Goal: Use online tool/utility: Utilize a website feature to perform a specific function

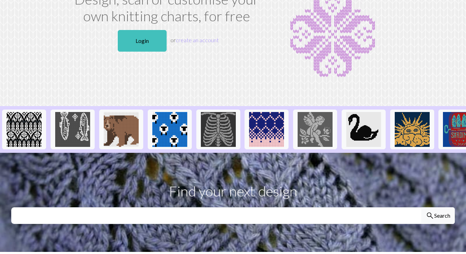
scroll to position [58, 0]
click at [145, 43] on link "Login" at bounding box center [142, 41] width 49 height 22
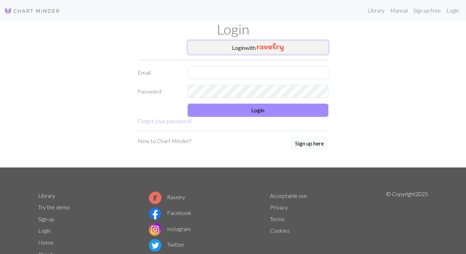
click at [283, 44] on img "button" at bounding box center [270, 47] width 27 height 8
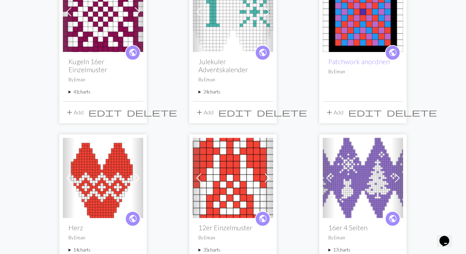
scroll to position [104, 0]
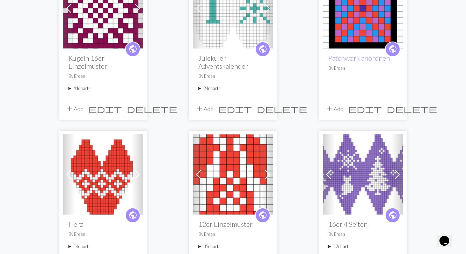
click at [267, 166] on link "Next" at bounding box center [267, 175] width 12 height 80
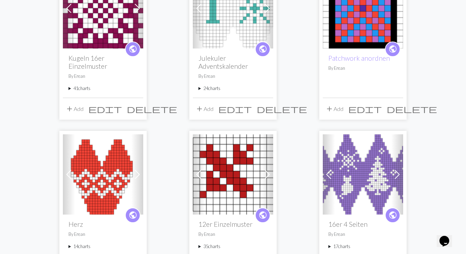
click at [268, 175] on span at bounding box center [267, 174] width 11 height 11
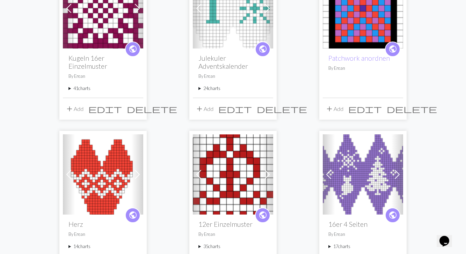
click at [271, 173] on span at bounding box center [267, 174] width 11 height 11
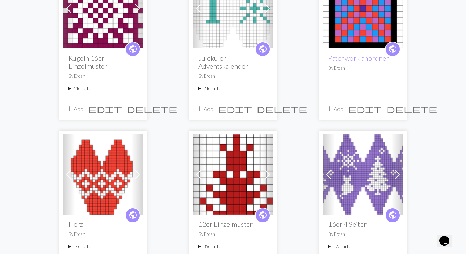
click at [272, 174] on span at bounding box center [267, 174] width 11 height 11
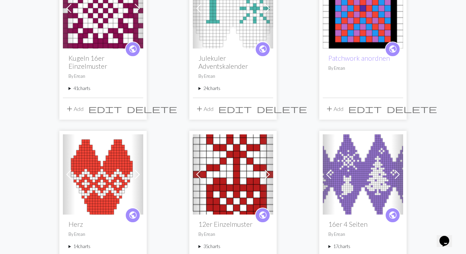
click at [272, 174] on span at bounding box center [267, 174] width 11 height 11
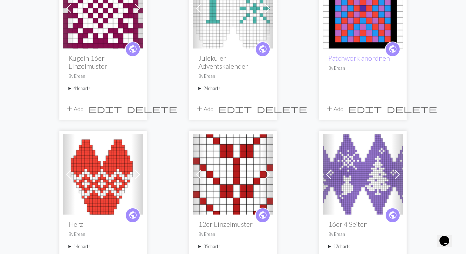
click at [272, 174] on span at bounding box center [267, 174] width 11 height 11
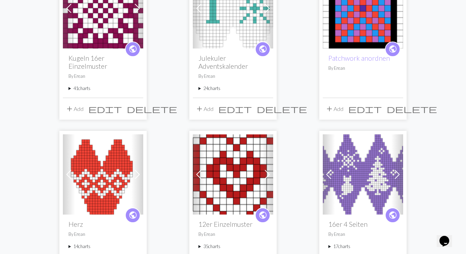
click at [272, 174] on span at bounding box center [267, 174] width 11 height 11
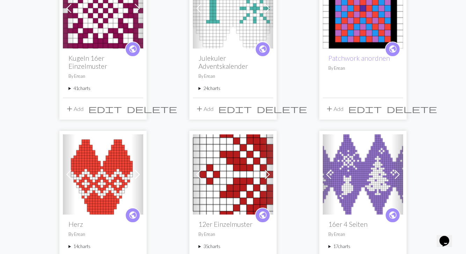
click at [202, 173] on span at bounding box center [198, 174] width 11 height 11
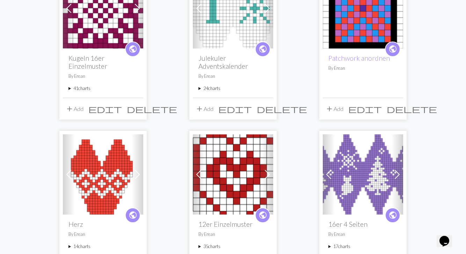
click at [240, 187] on img at bounding box center [233, 175] width 80 height 80
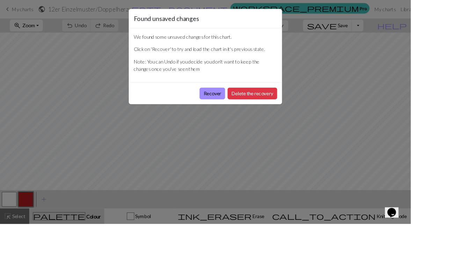
click at [314, 103] on button "Delete the recovery" at bounding box center [286, 106] width 56 height 13
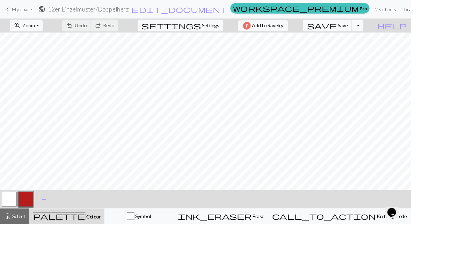
scroll to position [48, 0]
click at [440, 244] on span "Knitting mode" at bounding box center [443, 245] width 35 height 7
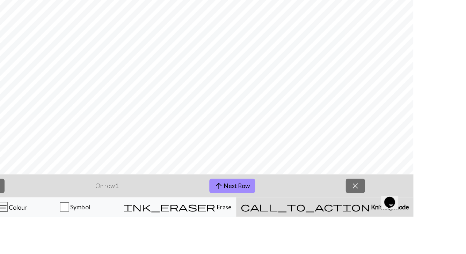
click at [331, 238] on button "call_to_action Knitting mode Knitting mode" at bounding box center [385, 245] width 161 height 17
click at [304, 223] on button "arrow_upward Next Row" at bounding box center [302, 226] width 42 height 13
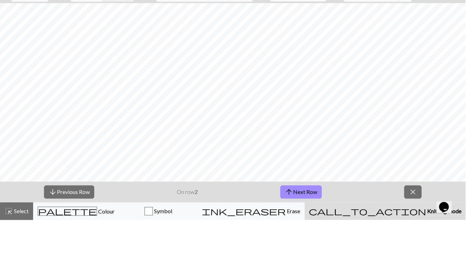
click at [304, 224] on button "arrow_upward Next Row" at bounding box center [302, 226] width 42 height 13
click at [307, 224] on button "arrow_upward Next Row" at bounding box center [302, 226] width 42 height 13
click at [310, 225] on button "arrow_upward Next Row" at bounding box center [302, 226] width 42 height 13
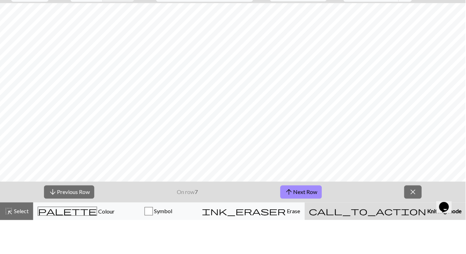
click at [349, 246] on span "call_to_action" at bounding box center [367, 246] width 117 height 10
click at [364, 245] on span "call_to_action" at bounding box center [367, 246] width 117 height 10
click at [314, 224] on button "arrow_upward Next Row" at bounding box center [302, 226] width 42 height 13
click at [316, 224] on button "arrow_upward Next Row" at bounding box center [302, 226] width 42 height 13
click at [411, 224] on span "close" at bounding box center [413, 227] width 8 height 10
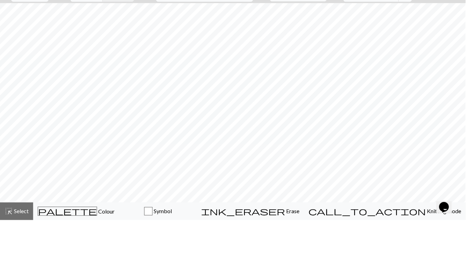
click at [438, 244] on span "Knitting mode" at bounding box center [443, 245] width 35 height 7
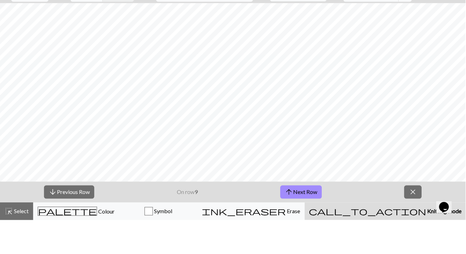
click at [340, 248] on span "call_to_action" at bounding box center [367, 246] width 117 height 10
click at [318, 225] on button "arrow_upward Next Row" at bounding box center [302, 226] width 42 height 13
click at [316, 224] on button "arrow_upward Next Row" at bounding box center [303, 226] width 42 height 13
click at [312, 223] on button "arrow_upward Next Row" at bounding box center [303, 226] width 42 height 13
click at [305, 223] on button "arrow_upward Next Row" at bounding box center [303, 226] width 42 height 13
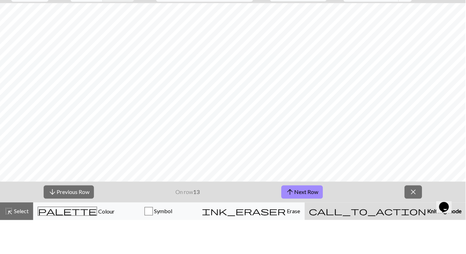
click at [305, 223] on button "arrow_upward Next Row" at bounding box center [303, 226] width 42 height 13
click at [299, 227] on button "arrow_upward Next Row" at bounding box center [303, 226] width 42 height 13
click at [312, 228] on button "arrow_upward Next Row" at bounding box center [303, 226] width 42 height 13
click at [307, 229] on button "arrow_upward Next Row" at bounding box center [303, 226] width 42 height 13
click at [313, 228] on button "arrow_upward Next Row" at bounding box center [303, 226] width 42 height 13
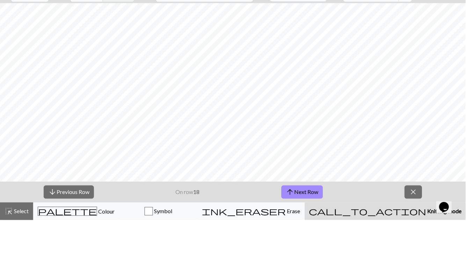
click at [309, 226] on button "arrow_upward Next Row" at bounding box center [303, 226] width 42 height 13
click at [318, 229] on button "arrow_upward Next Row" at bounding box center [303, 226] width 42 height 13
click at [304, 227] on button "arrow_upward Next Row" at bounding box center [303, 226] width 42 height 13
click at [307, 228] on button "arrow_upward Next Row" at bounding box center [303, 226] width 42 height 13
